Goal: Task Accomplishment & Management: Use online tool/utility

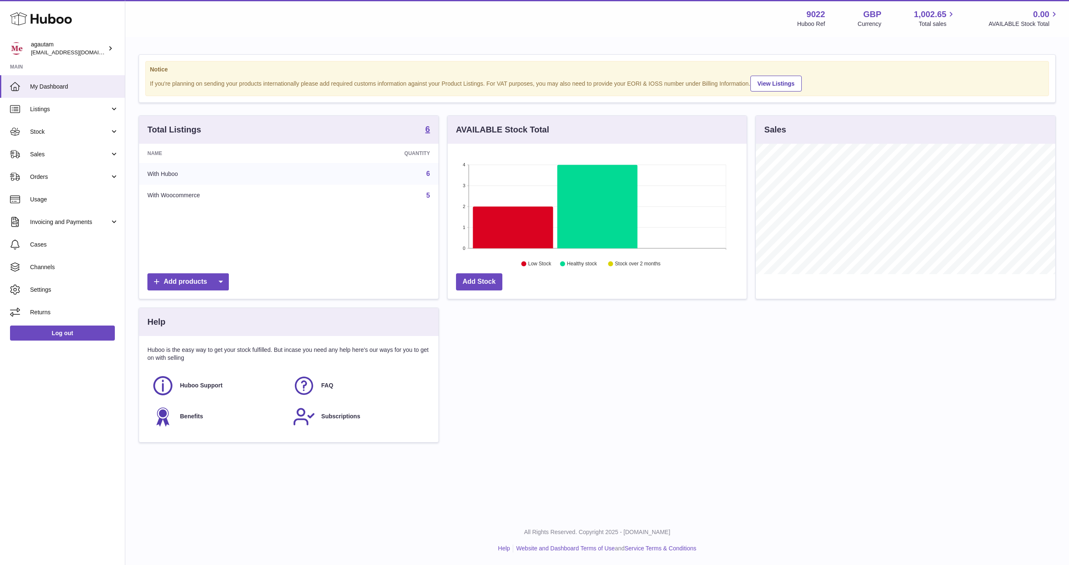
scroll to position [130, 299]
click at [126, 179] on div "Notice If you're planning on sending your products internationally please add r…" at bounding box center [597, 253] width 944 height 430
click at [113, 178] on link "Orders" at bounding box center [62, 176] width 125 height 23
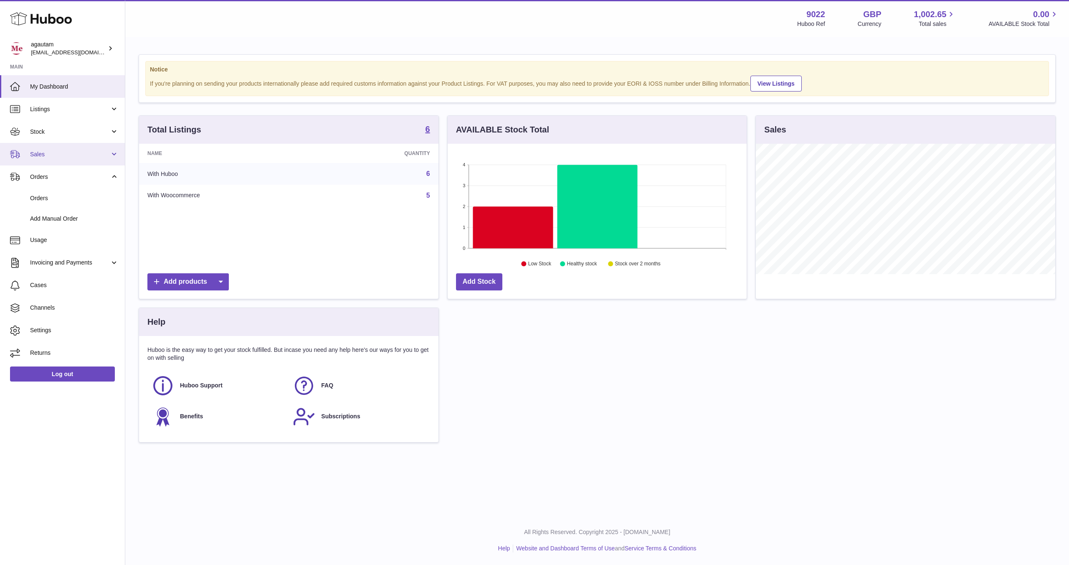
click at [111, 149] on link "Sales" at bounding box center [62, 154] width 125 height 23
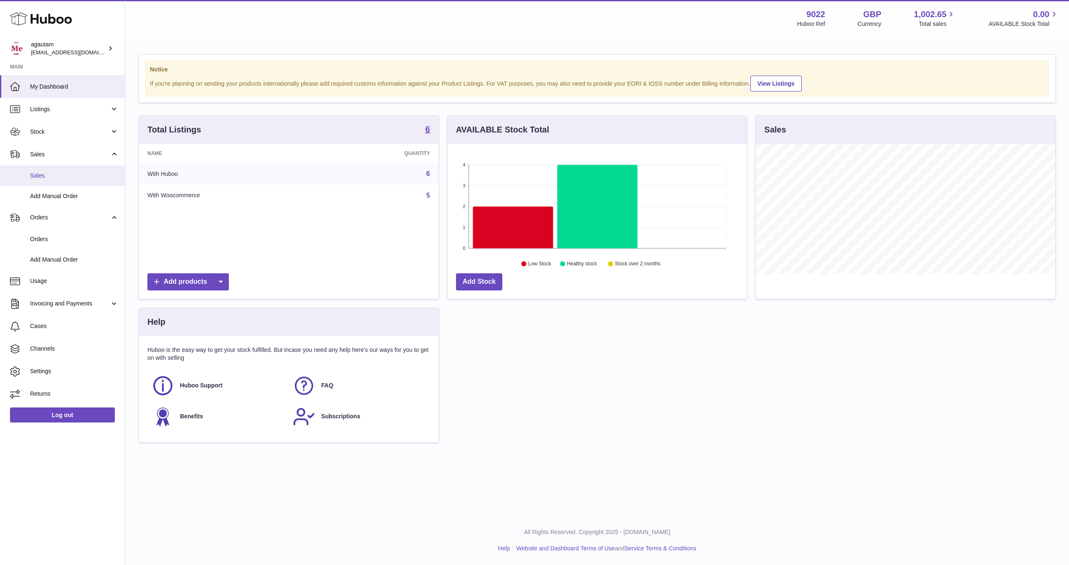
click at [50, 176] on span "Sales" at bounding box center [74, 176] width 89 height 8
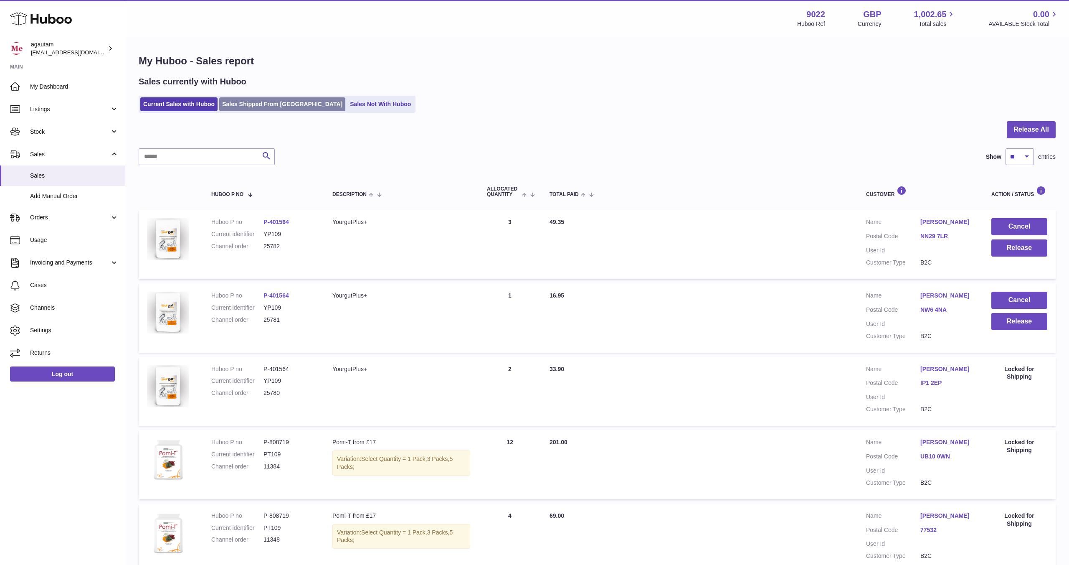
click at [266, 103] on link "Sales Shipped From Huboo" at bounding box center [282, 104] width 126 height 14
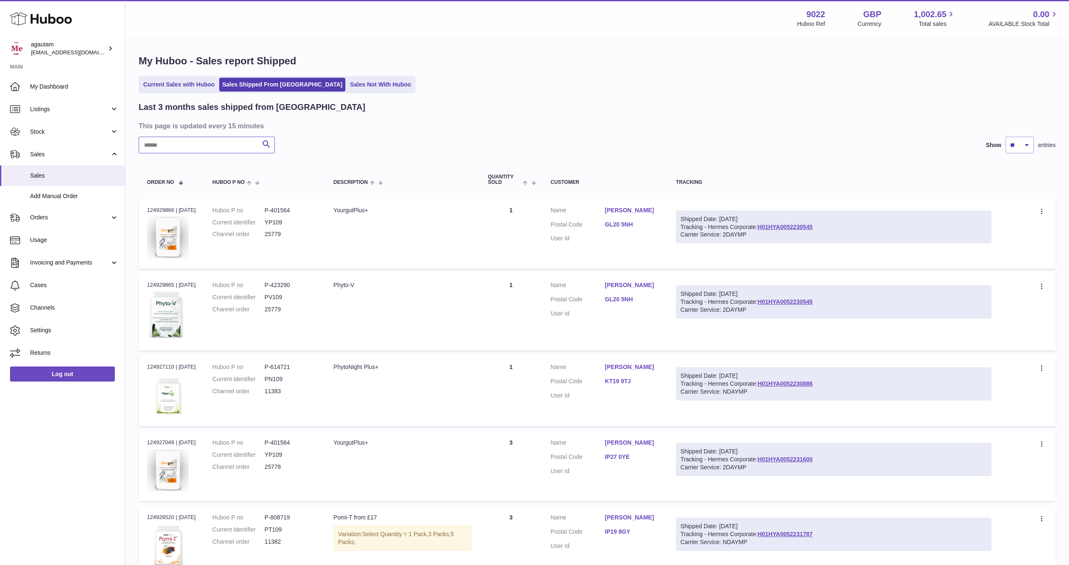
click at [200, 144] on input "text" at bounding box center [207, 145] width 136 height 17
paste input "*****"
type input "*****"
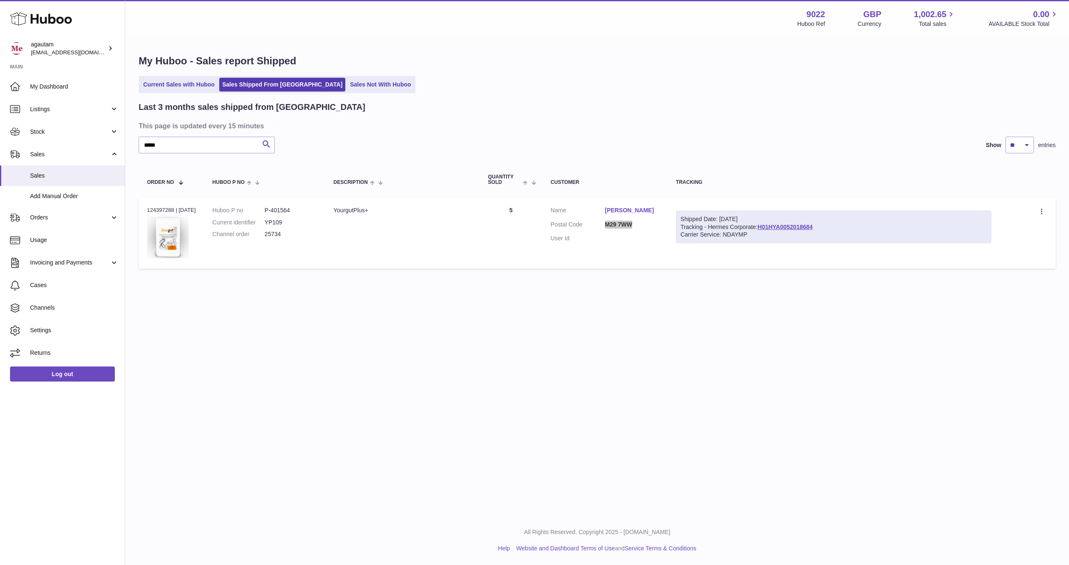
drag, startPoint x: 619, startPoint y: 224, endPoint x: 1069, endPoint y: 24, distance: 492.0
click at [0, 0] on div "Huboo agautam info@naturemedical.co.uk Main My Dashboard Listings Not with Hubo…" at bounding box center [534, 282] width 1069 height 565
drag, startPoint x: 729, startPoint y: 235, endPoint x: 757, endPoint y: 233, distance: 27.6
click at [757, 233] on div "Carrier Service: NDAYMP" at bounding box center [834, 234] width 306 height 8
click at [1043, 205] on td "Create a ticket Duplicate Order" at bounding box center [1028, 233] width 56 height 71
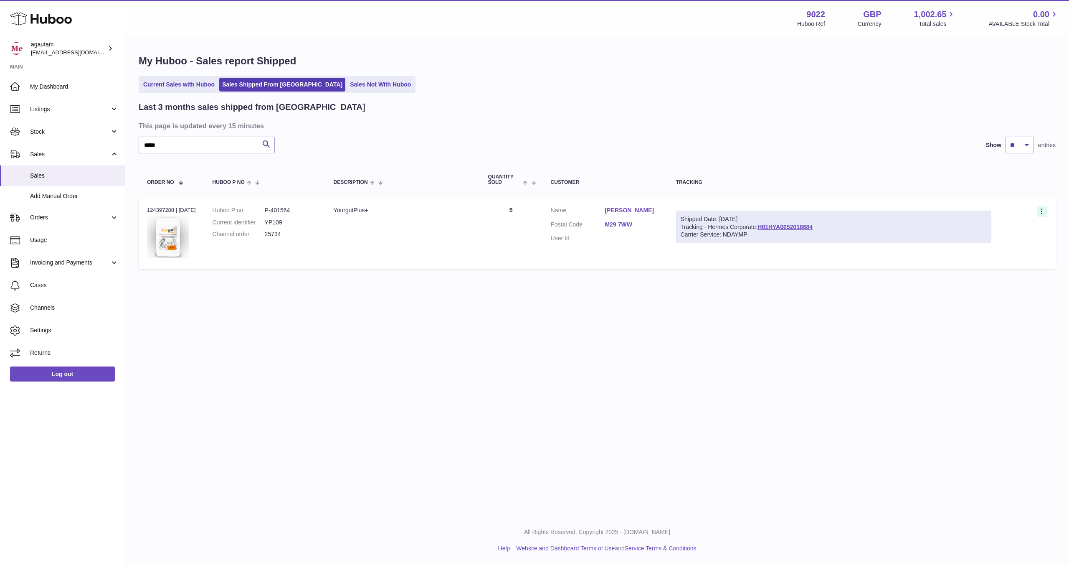
click at [1042, 209] on icon at bounding box center [1041, 210] width 1 height 5
click at [989, 246] on li "Duplicate Order" at bounding box center [1006, 248] width 84 height 18
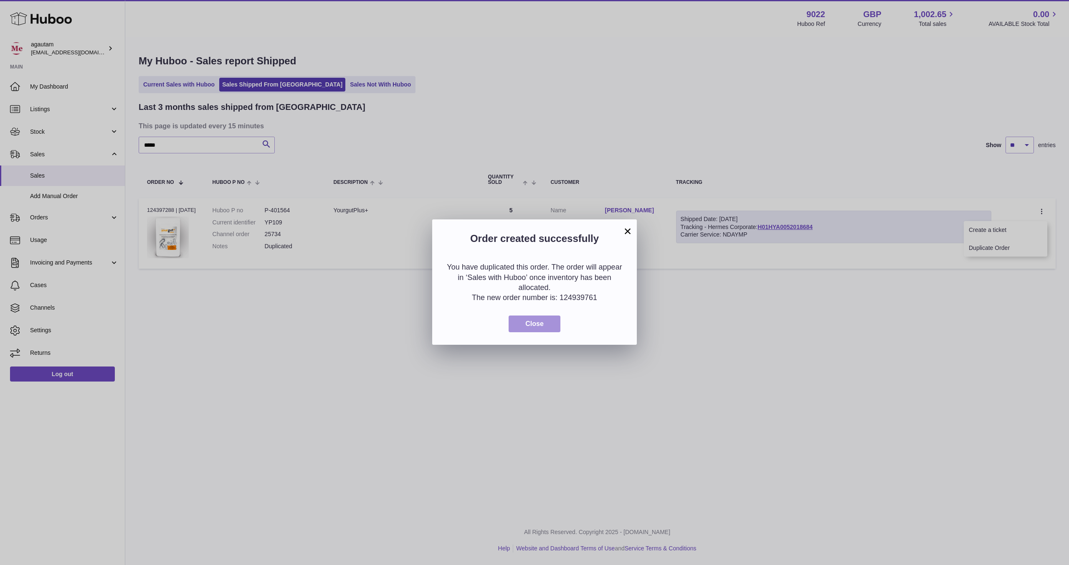
click at [533, 322] on span "Close" at bounding box center [534, 323] width 18 height 7
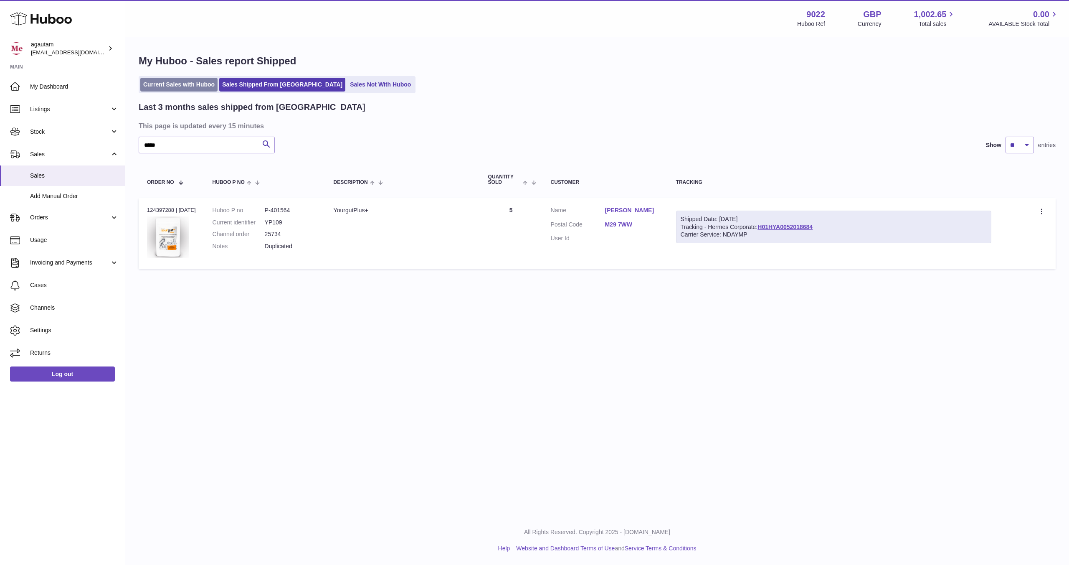
click at [186, 82] on link "Current Sales with Huboo" at bounding box center [178, 85] width 77 height 14
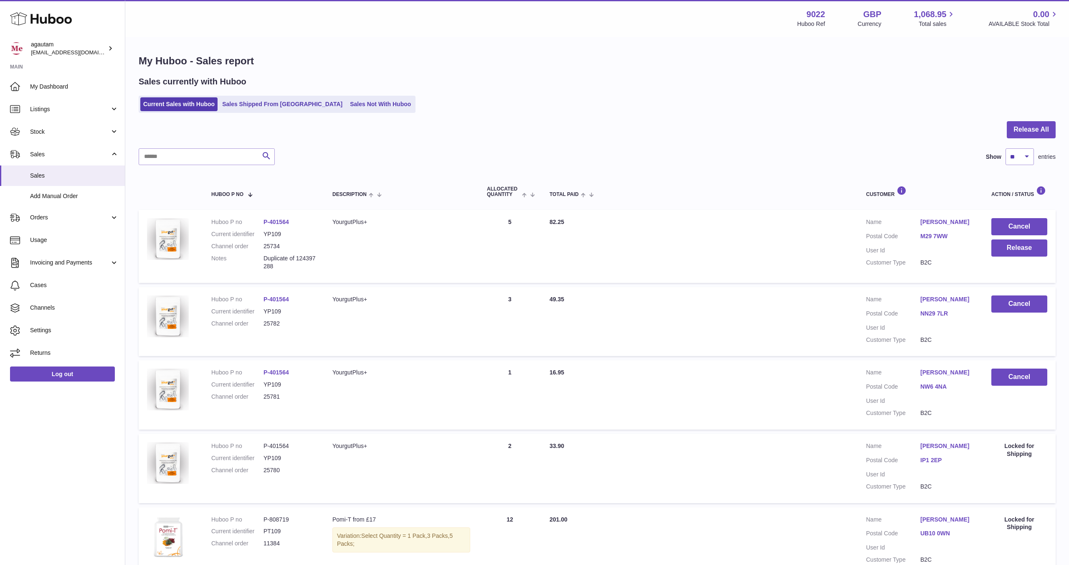
click at [928, 223] on link "[PERSON_NAME]" at bounding box center [947, 222] width 54 height 8
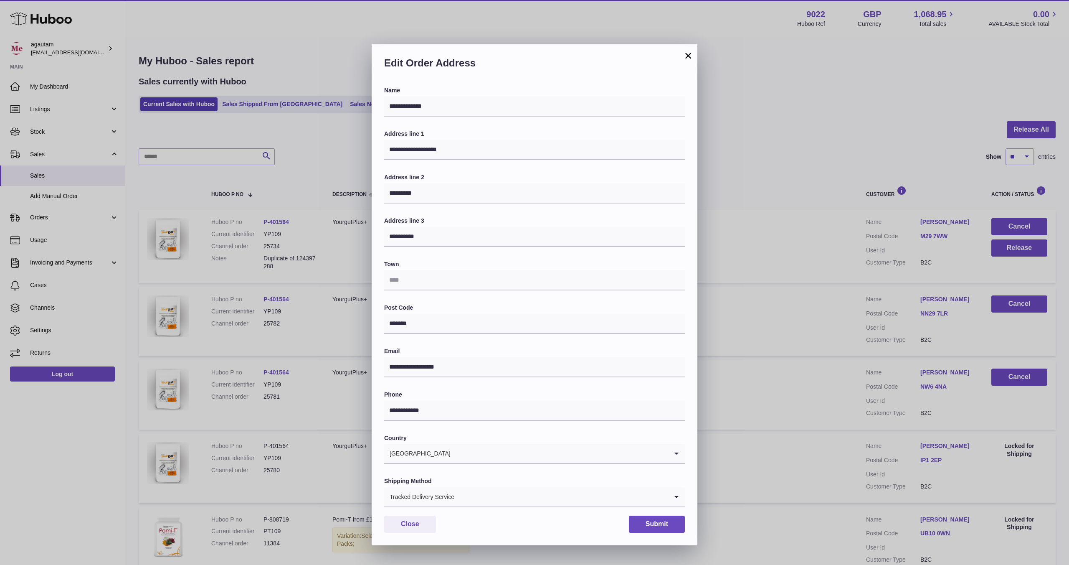
scroll to position [13, 0]
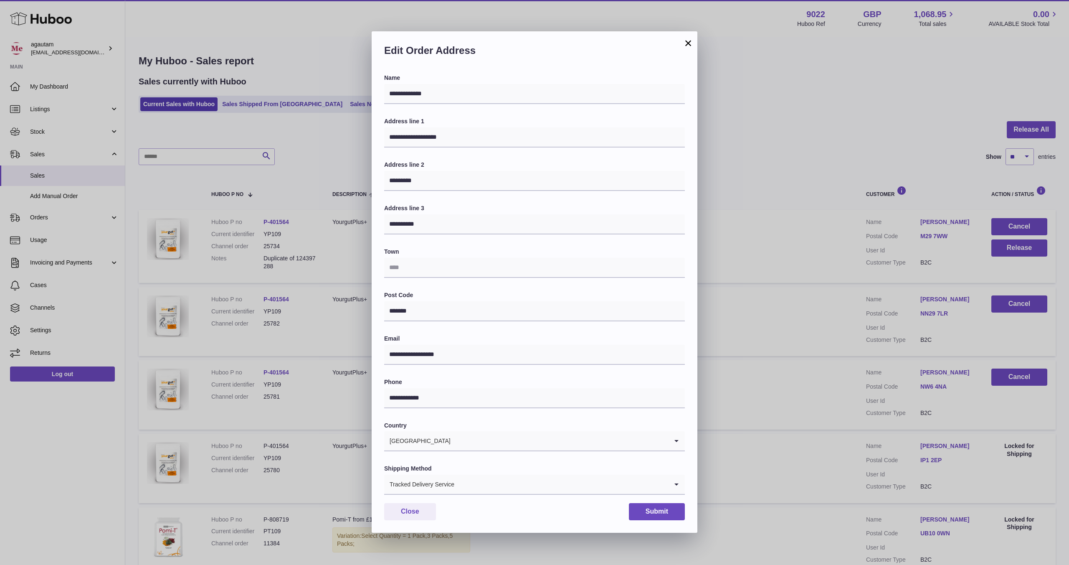
click at [464, 484] on input "Search for option" at bounding box center [561, 483] width 213 height 19
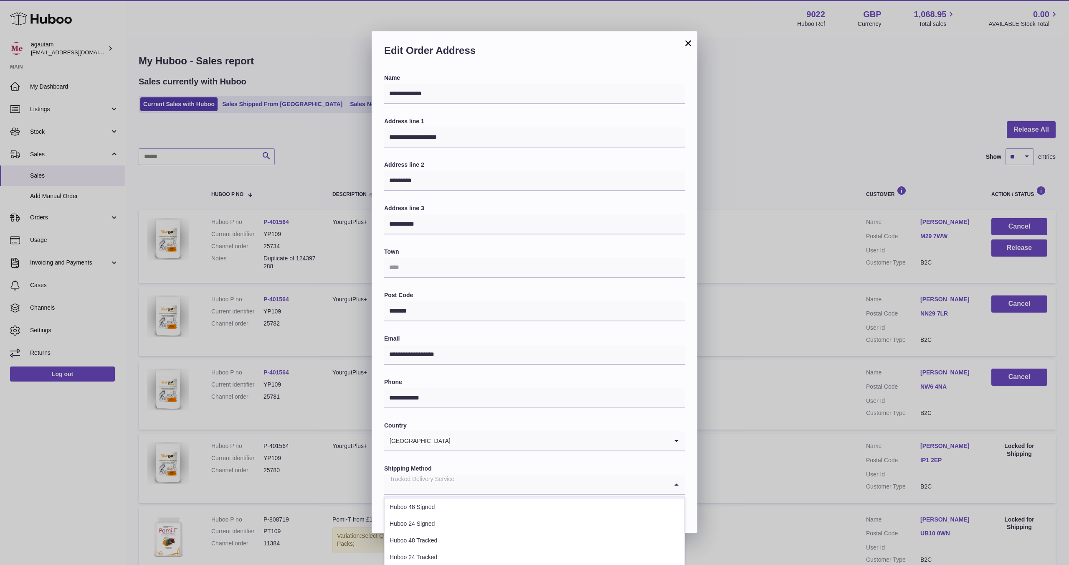
scroll to position [33, 0]
click at [455, 527] on li "Huboo 24 Signed" at bounding box center [535, 523] width 300 height 17
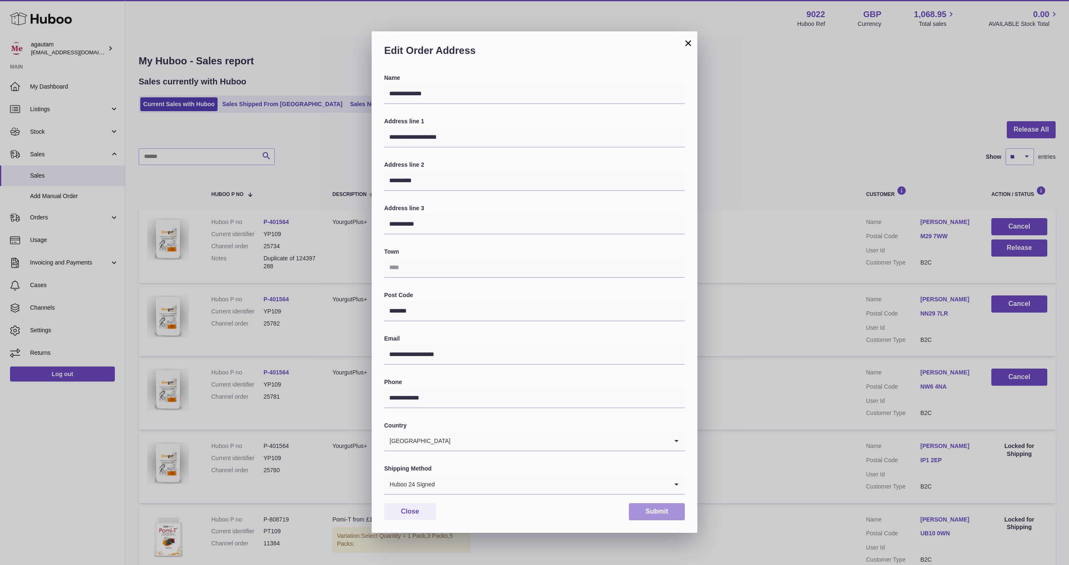
click at [656, 511] on button "Submit" at bounding box center [657, 511] width 56 height 17
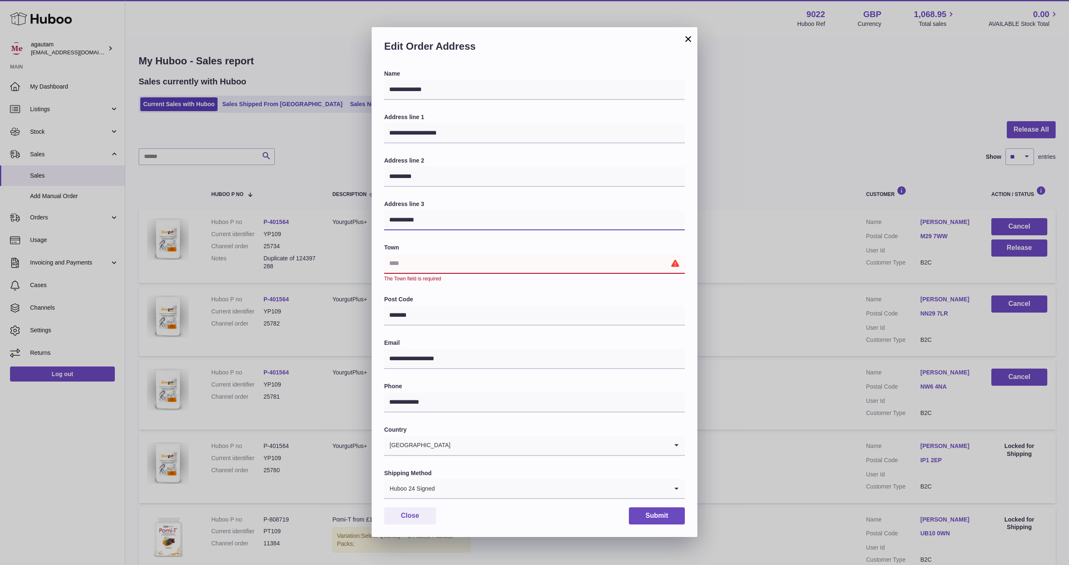
click at [396, 220] on input "**********" at bounding box center [534, 220] width 301 height 20
click at [432, 262] on input "text" at bounding box center [534, 263] width 301 height 20
paste input "**********"
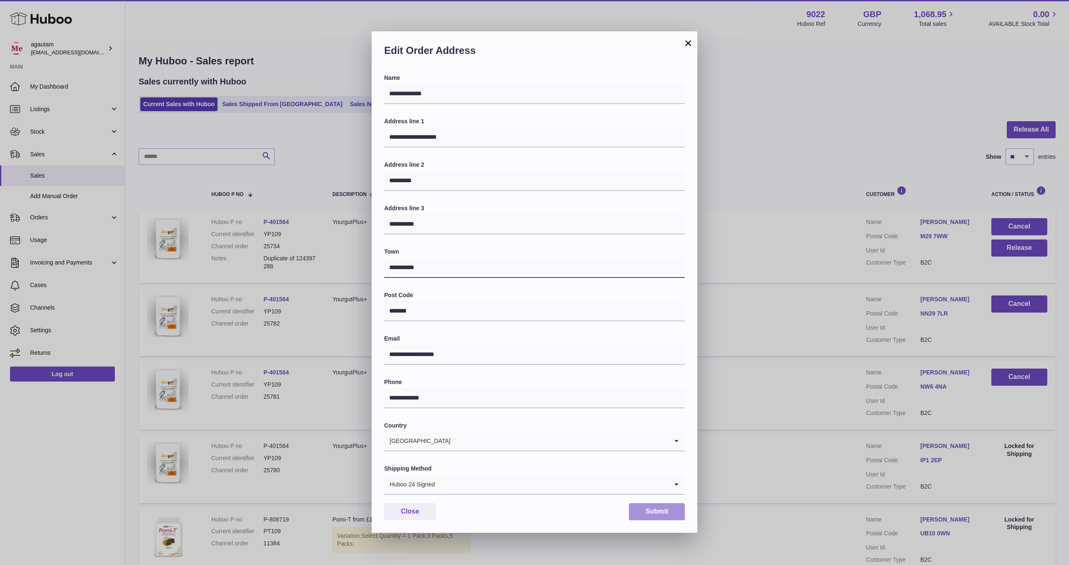
type input "**********"
click at [658, 512] on button "Submit" at bounding box center [657, 511] width 56 height 17
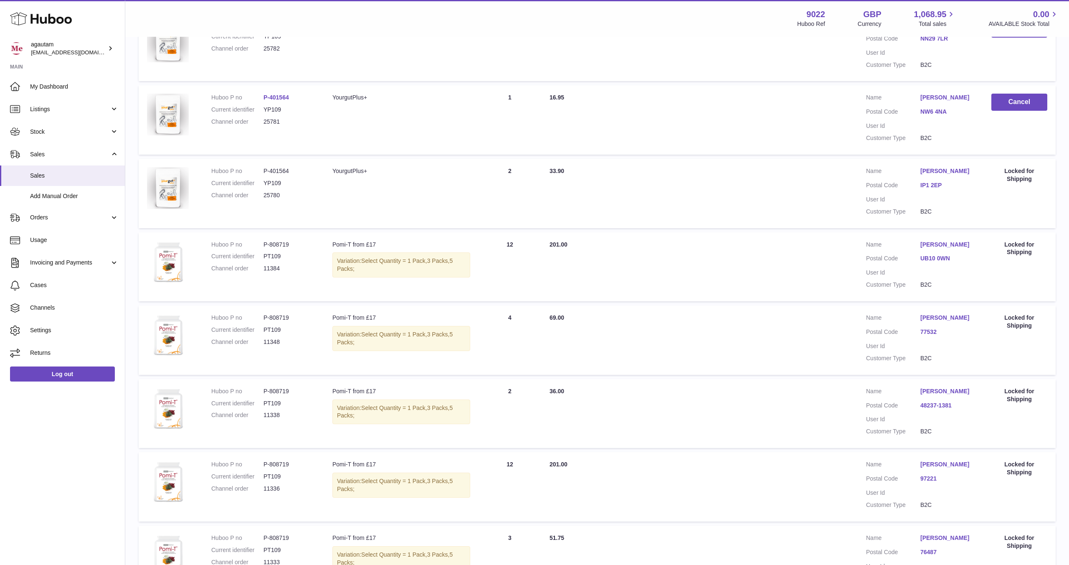
scroll to position [279, 0]
